Goal: Task Accomplishment & Management: Use online tool/utility

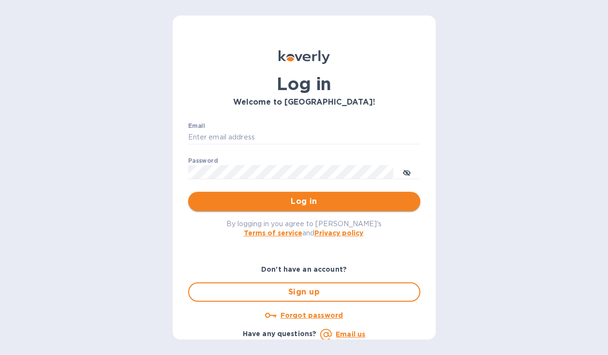
type input "[PERSON_NAME][EMAIL_ADDRESS][DOMAIN_NAME]"
click at [285, 197] on span "Log in" at bounding box center [304, 202] width 217 height 12
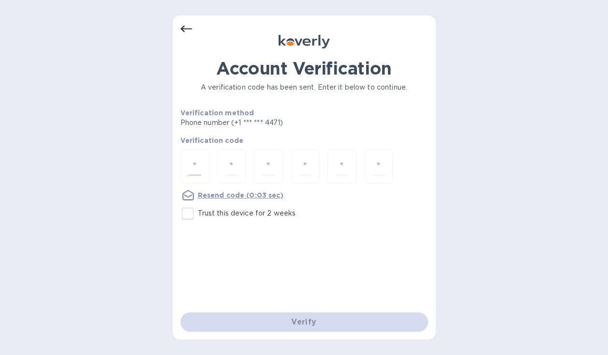
click at [193, 166] on input "number" at bounding box center [195, 166] width 13 height 18
type input "6"
type input "8"
type input "6"
type input "2"
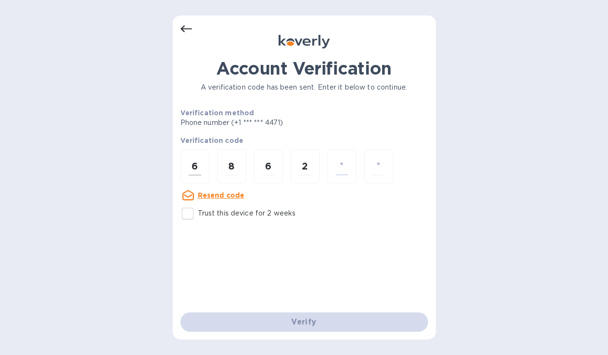
type input "2"
type input "1"
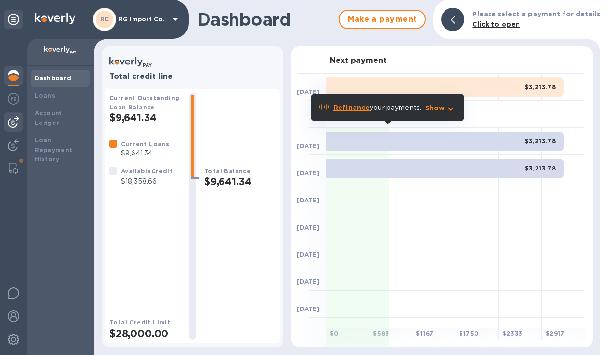
click at [13, 121] on img at bounding box center [14, 122] width 12 height 12
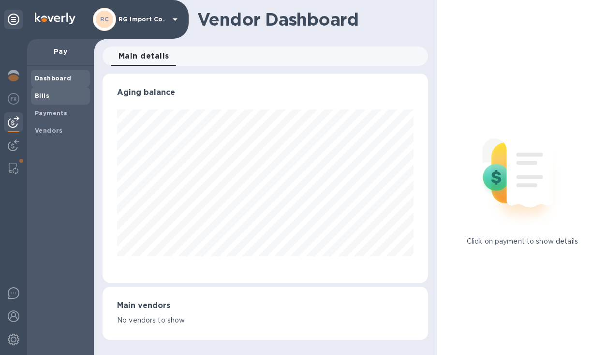
scroll to position [209, 326]
click at [45, 95] on b "Bills" at bounding box center [42, 95] width 15 height 7
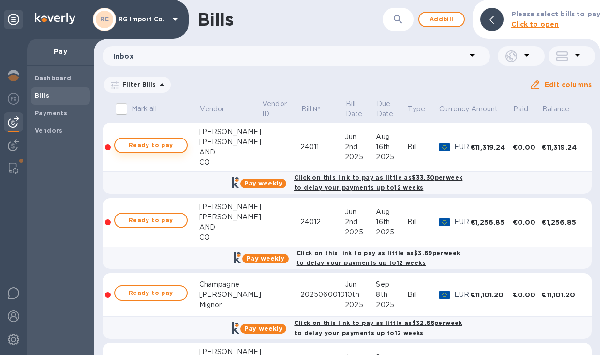
click at [168, 148] on span "Ready to pay" at bounding box center [151, 145] width 56 height 12
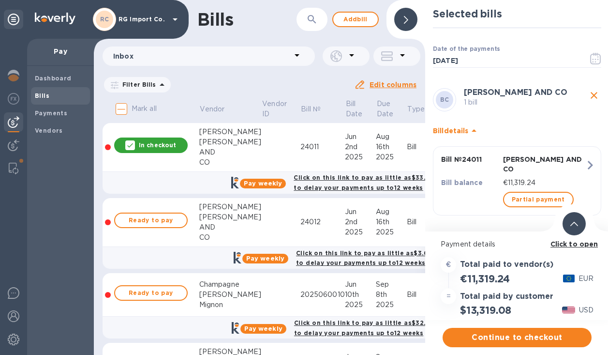
click at [571, 223] on icon at bounding box center [575, 224] width 8 height 4
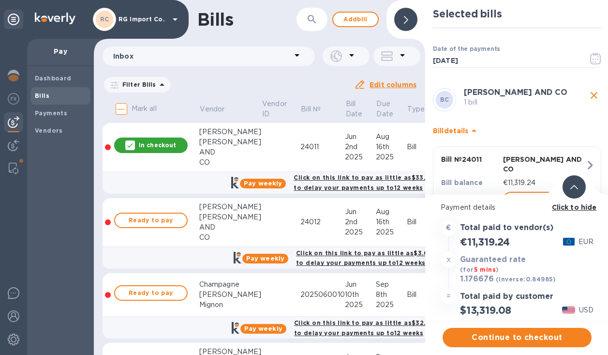
click at [575, 189] on icon at bounding box center [575, 187] width 8 height 4
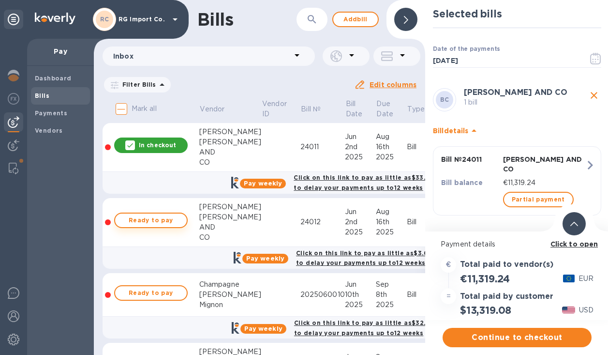
click at [163, 217] on span "Ready to pay" at bounding box center [151, 220] width 56 height 12
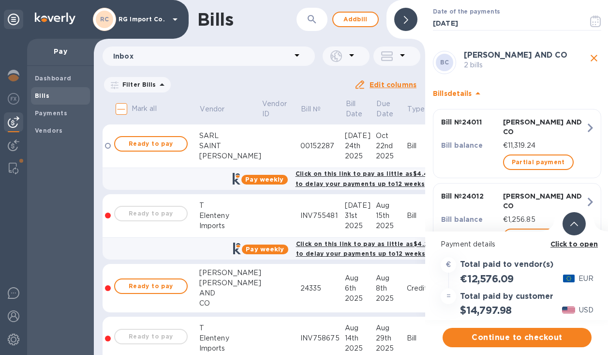
scroll to position [1282, 0]
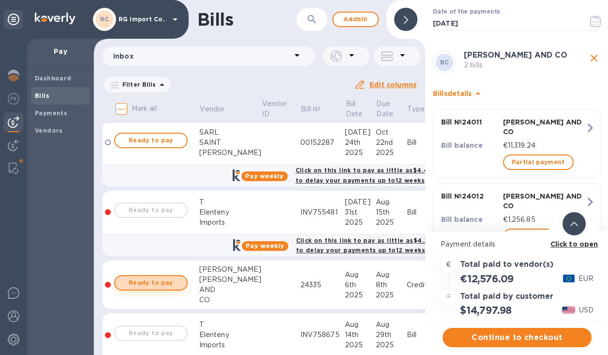
click at [174, 280] on span "Ready to pay" at bounding box center [151, 283] width 56 height 12
click at [578, 225] on icon at bounding box center [575, 224] width 8 height 4
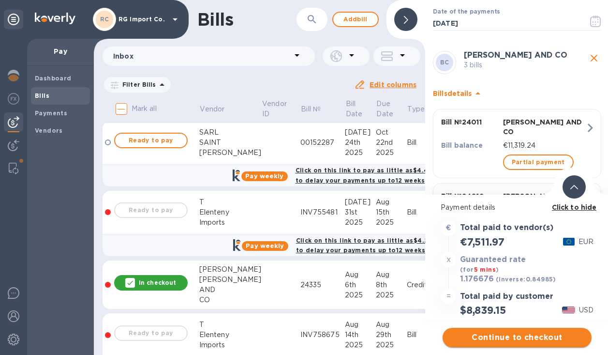
click at [490, 339] on span "Continue to checkout" at bounding box center [518, 338] width 134 height 12
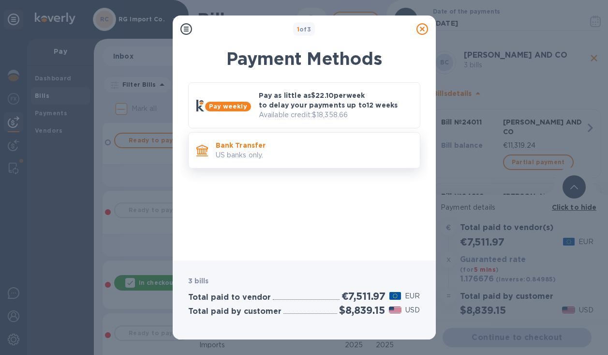
click at [258, 151] on p "US banks only." at bounding box center [314, 155] width 197 height 10
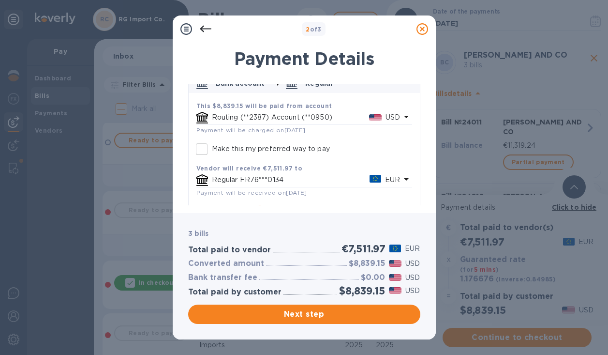
scroll to position [0, 0]
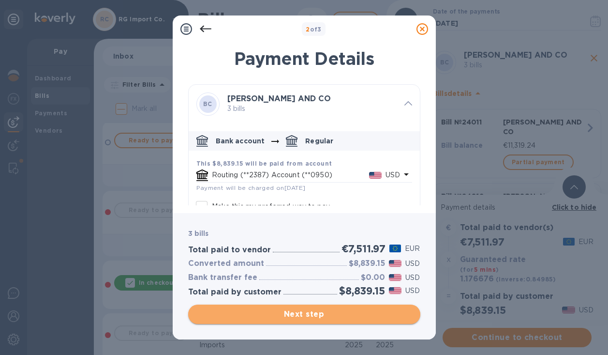
click at [271, 311] on span "Next step" at bounding box center [304, 314] width 217 height 12
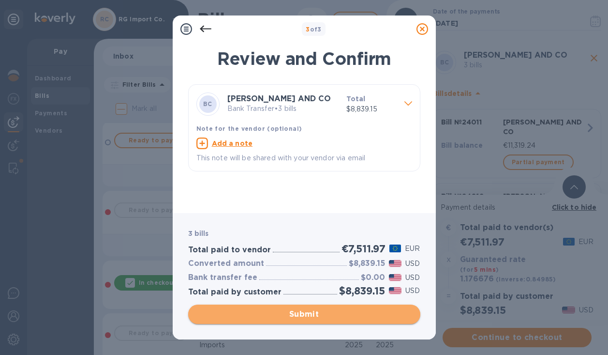
click at [274, 313] on span "Submit" at bounding box center [304, 314] width 217 height 12
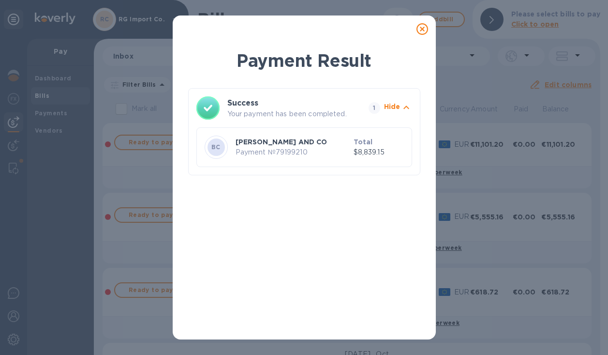
click at [424, 30] on icon at bounding box center [423, 29] width 12 height 12
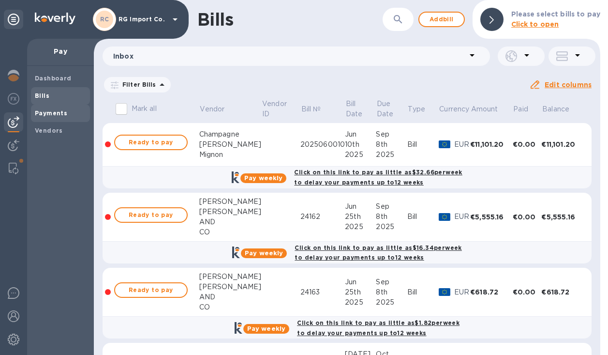
click at [47, 115] on b "Payments" at bounding box center [51, 112] width 32 height 7
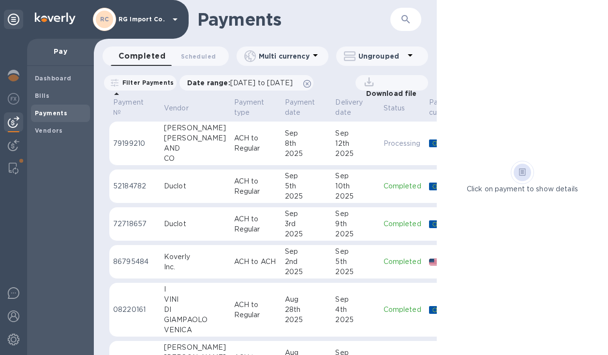
click at [253, 147] on p "ACH to Regular" at bounding box center [255, 143] width 43 height 20
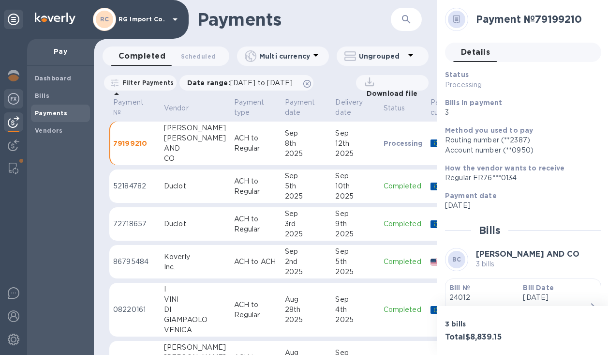
click at [13, 97] on img at bounding box center [14, 99] width 12 height 12
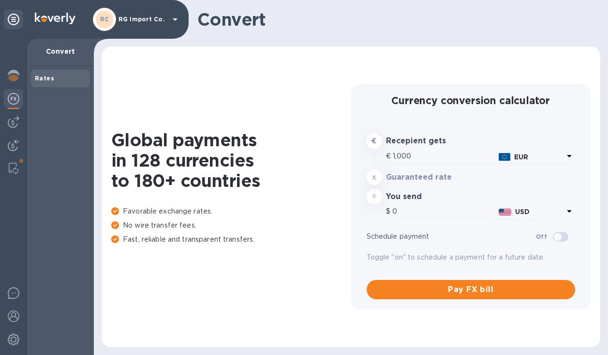
type input "1,176.58"
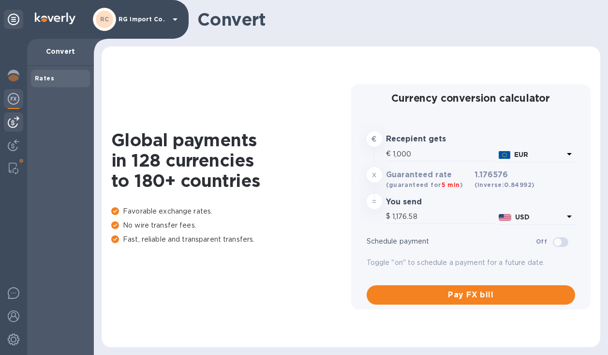
click at [17, 118] on img at bounding box center [14, 122] width 12 height 12
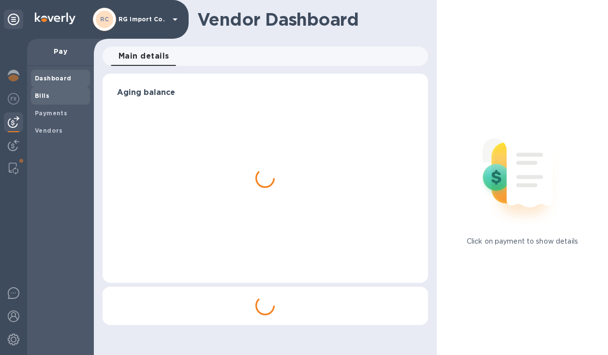
click at [45, 98] on b "Bills" at bounding box center [42, 95] width 15 height 7
